Goal: Transaction & Acquisition: Book appointment/travel/reservation

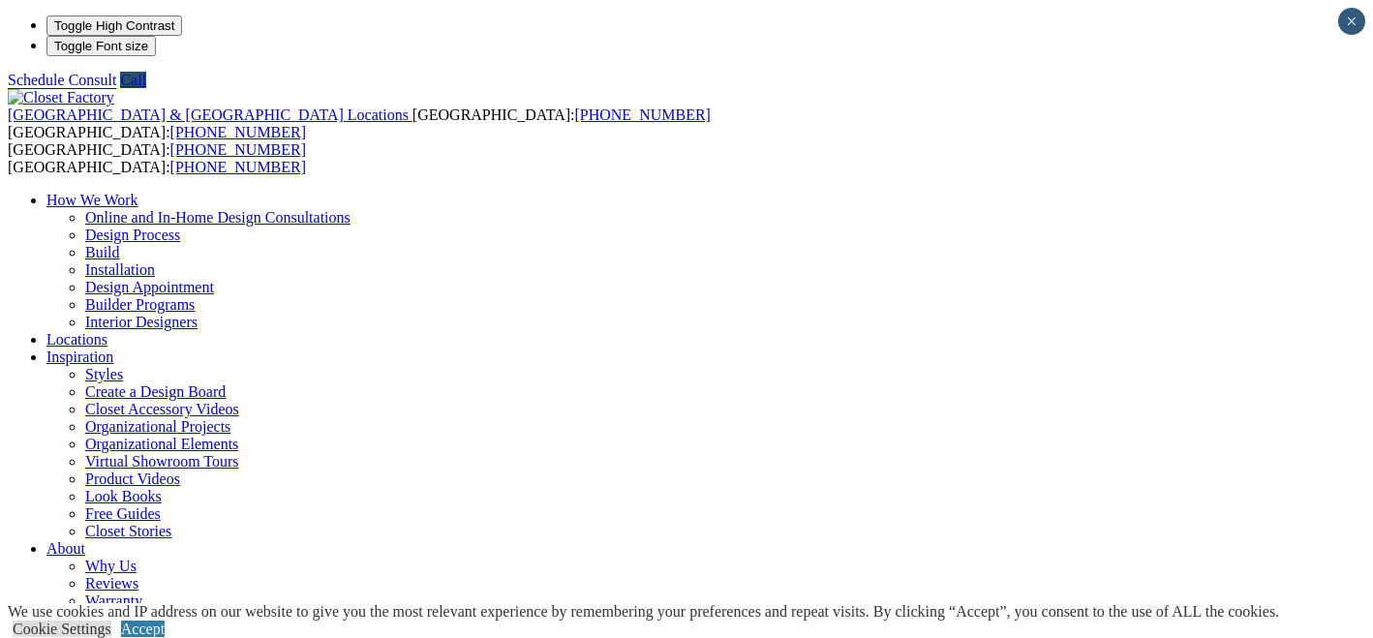
scroll to position [66, 0]
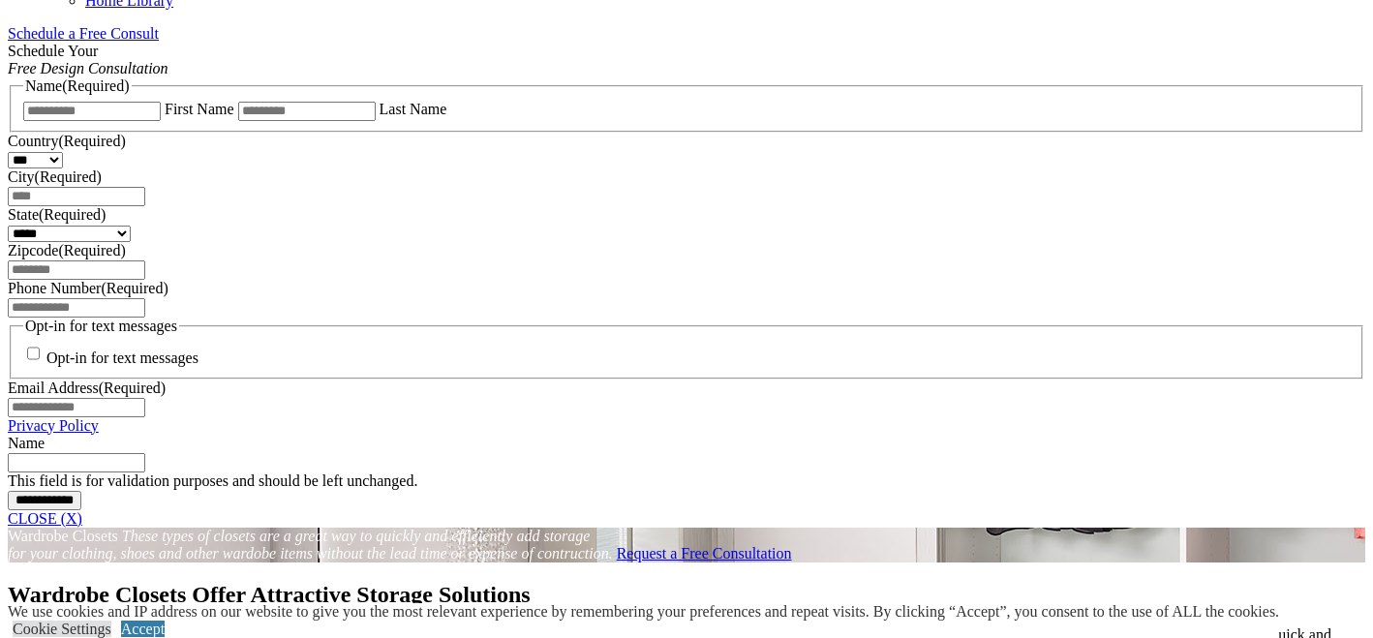
scroll to position [1278, 0]
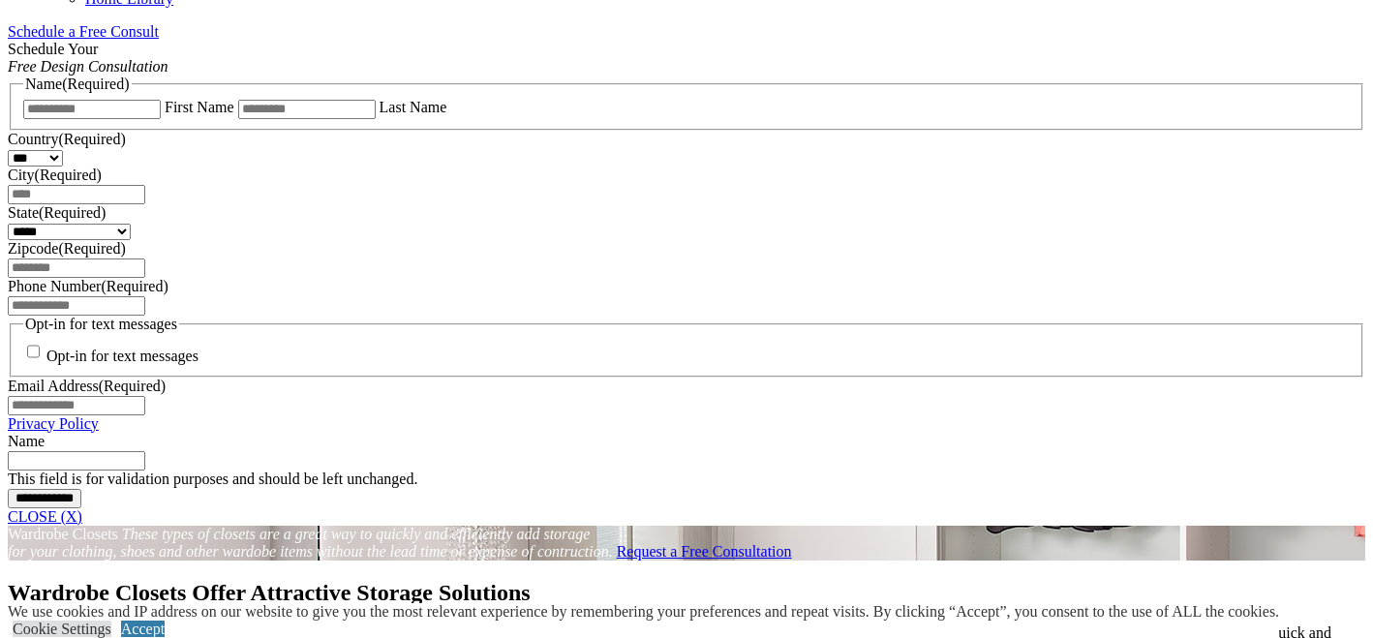
click at [159, 40] on span "Schedule a Free Consult (opens a dropdown menu)" at bounding box center [159, 31] width 0 height 16
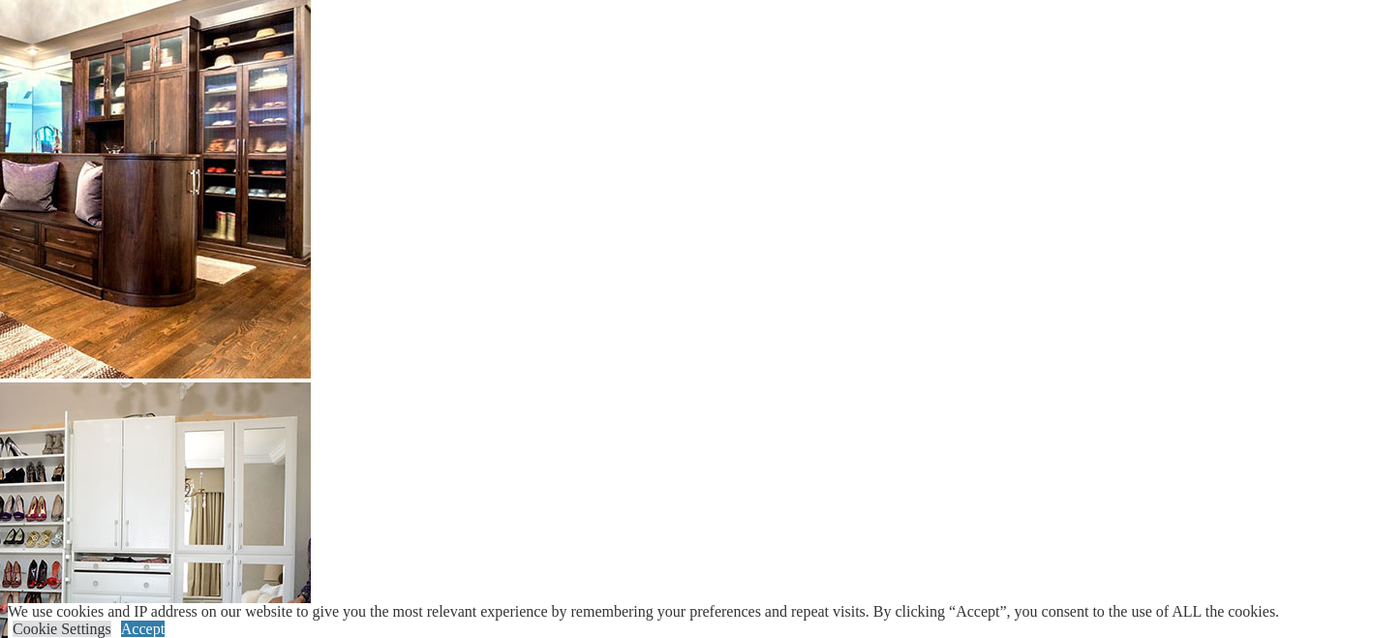
scroll to position [4845, 0]
